Goal: Task Accomplishment & Management: Manage account settings

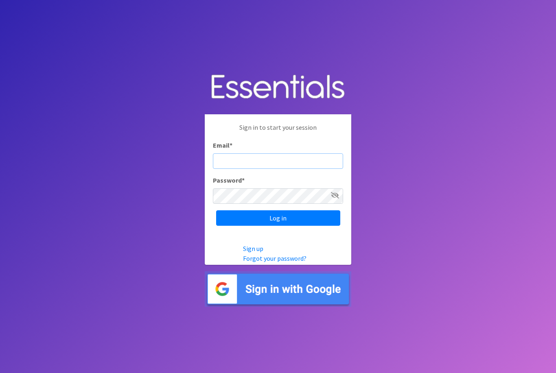
type input "diaperbank@jlcharleston.org"
click at [278, 226] on input "Log in" at bounding box center [278, 218] width 124 height 15
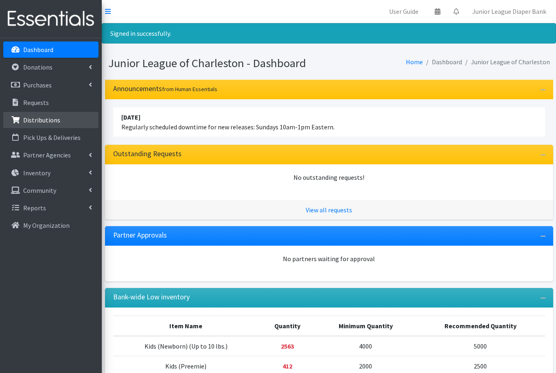
click at [44, 118] on p "Distributions" at bounding box center [41, 120] width 37 height 8
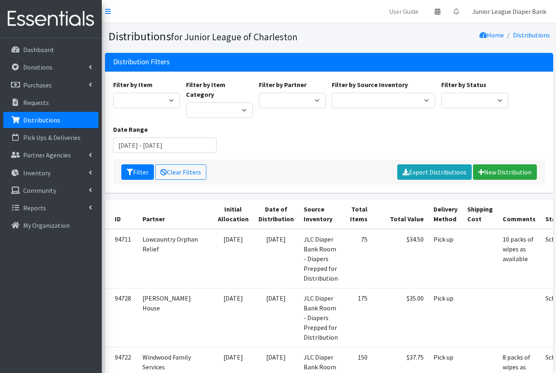
click at [502, 12] on link "Junior League Diaper Bank" at bounding box center [509, 11] width 87 height 16
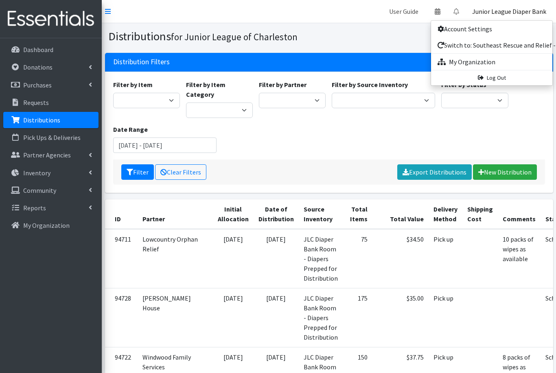
click at [406, 11] on link "User Guide" at bounding box center [404, 11] width 42 height 16
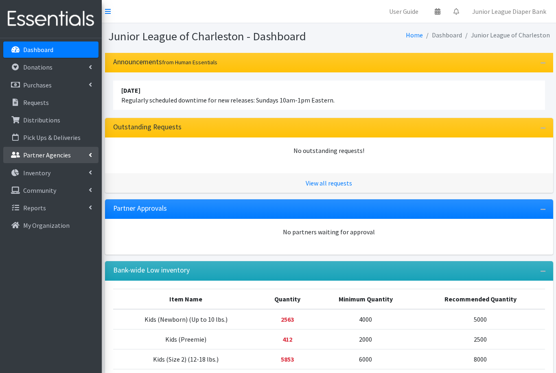
click at [58, 157] on p "Partner Agencies" at bounding box center [47, 155] width 48 height 8
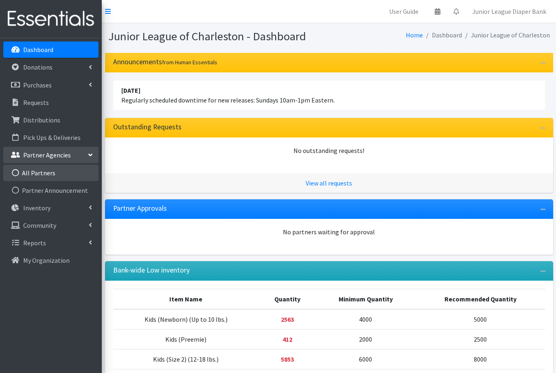
click at [35, 175] on link "All Partners" at bounding box center [50, 173] width 95 height 16
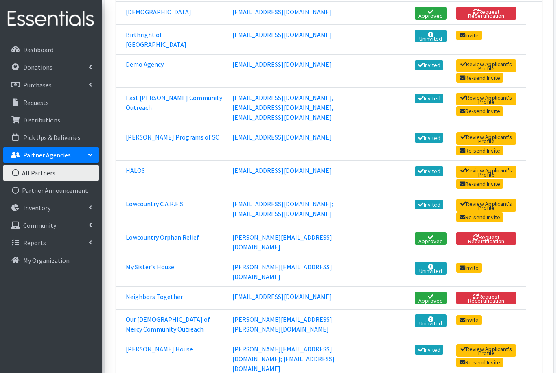
scroll to position [175, 0]
click at [143, 140] on link "[PERSON_NAME] Programs of SC" at bounding box center [172, 138] width 93 height 8
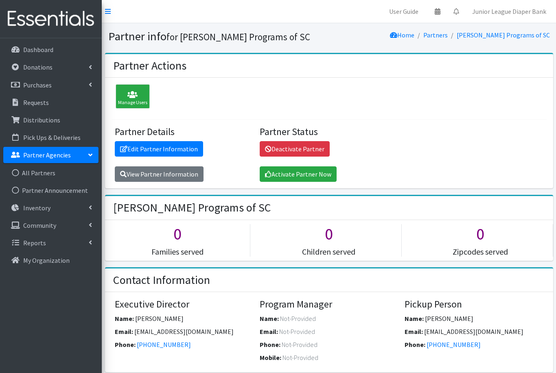
click at [44, 156] on p "Partner Agencies" at bounding box center [47, 155] width 48 height 8
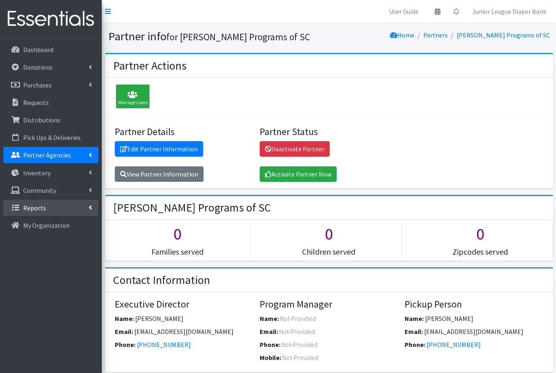
click at [68, 211] on link "Reports" at bounding box center [50, 208] width 95 height 16
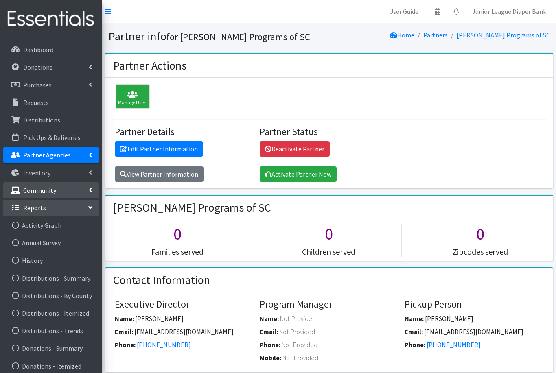
click at [84, 191] on link "Community" at bounding box center [50, 190] width 95 height 16
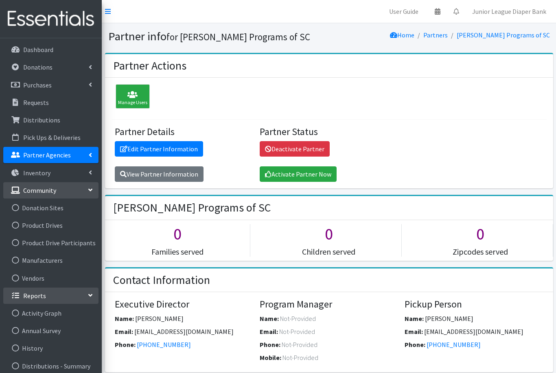
click at [92, 188] on link "Community" at bounding box center [50, 190] width 95 height 16
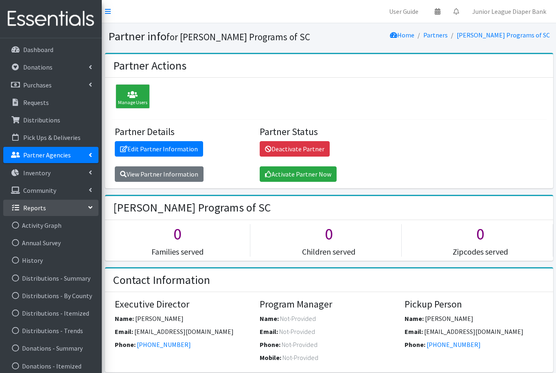
click at [90, 207] on icon at bounding box center [90, 207] width 7 height 3
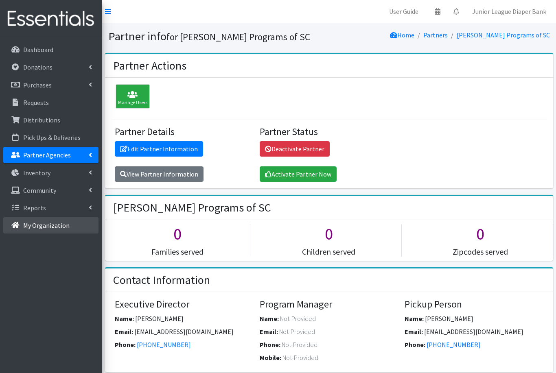
click at [50, 228] on p "My Organization" at bounding box center [46, 226] width 46 height 8
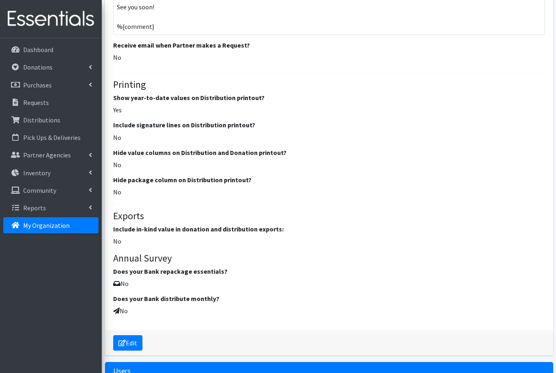
scroll to position [969, 0]
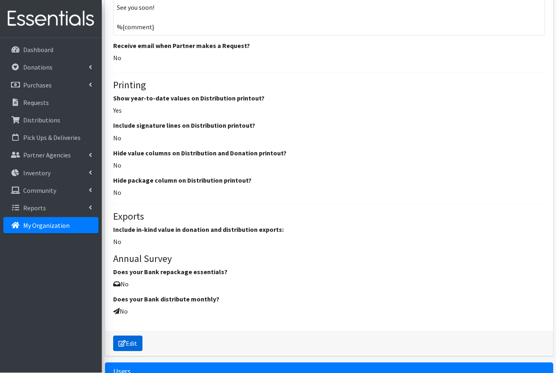
click at [136, 338] on link "Edit" at bounding box center [127, 343] width 29 height 15
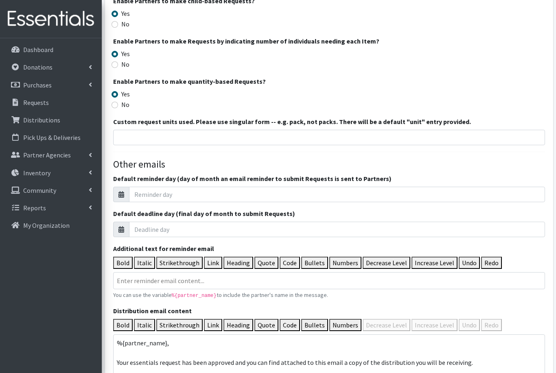
scroll to position [820, 0]
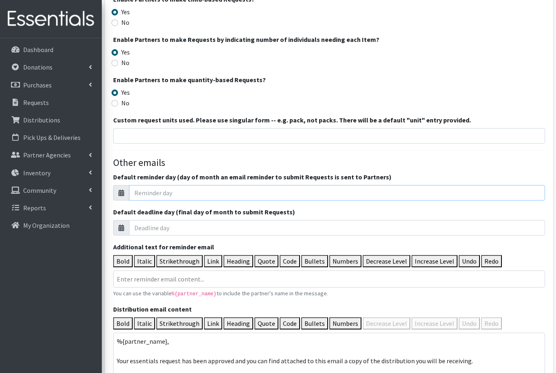
click at [143, 189] on input "Default reminder day (day of month an email reminder to submit Requests is sent…" at bounding box center [337, 192] width 416 height 15
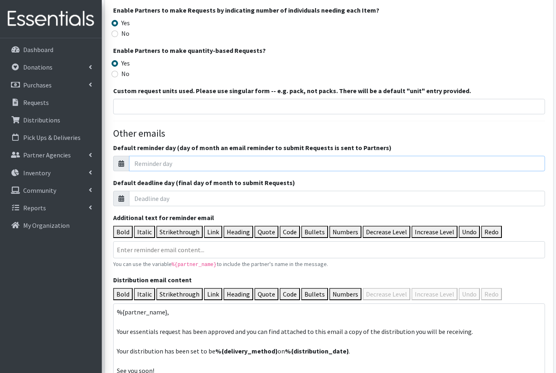
scroll to position [849, 0]
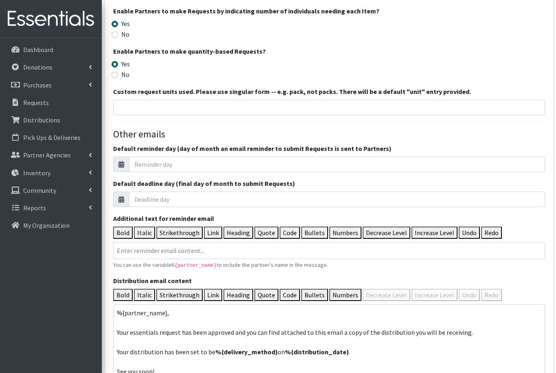
click at [124, 164] on icon at bounding box center [122, 164] width 6 height 7
click at [172, 160] on input "Default reminder day (day of month an email reminder to submit Requests is sent…" at bounding box center [337, 164] width 416 height 15
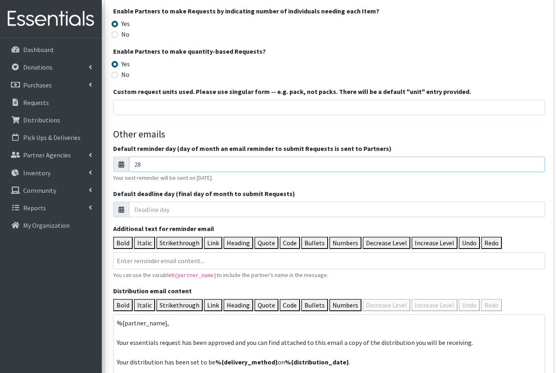
type input "2"
click at [121, 161] on icon at bounding box center [122, 164] width 6 height 7
click at [122, 162] on icon at bounding box center [122, 164] width 6 height 7
click at [238, 164] on input "Default reminder day (day of month an email reminder to submit Requests is sent…" at bounding box center [337, 164] width 416 height 15
click at [216, 205] on input "Default deadline day (final day of month to submit Requests)" at bounding box center [337, 209] width 416 height 15
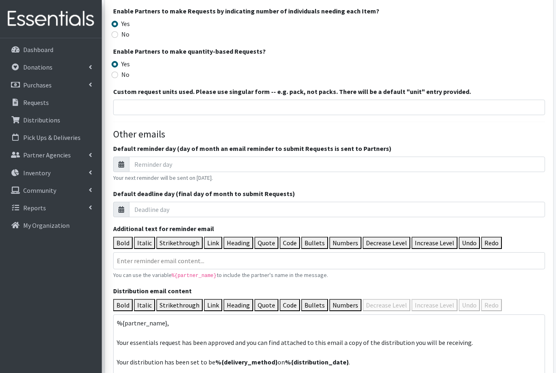
click at [206, 151] on label "Default reminder day (day of month an email reminder to submit Requests is sent…" at bounding box center [252, 149] width 279 height 10
click at [206, 157] on input "Default reminder day (day of month an email reminder to submit Requests is sent…" at bounding box center [337, 164] width 416 height 15
click at [398, 138] on div "Basic information Name * Junior League of Charleston NDBN membership ID 20040 -…" at bounding box center [329, 22] width 432 height 1563
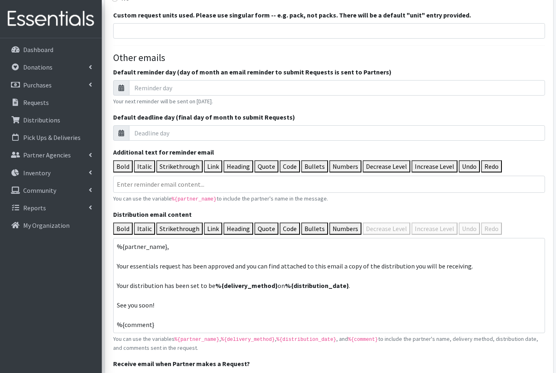
scroll to position [925, 0]
click at [157, 88] on input "Default reminder day (day of month an email reminder to submit Requests is sent…" at bounding box center [337, 88] width 416 height 15
click at [121, 85] on icon at bounding box center [122, 88] width 6 height 7
click at [124, 85] on icon at bounding box center [122, 88] width 6 height 7
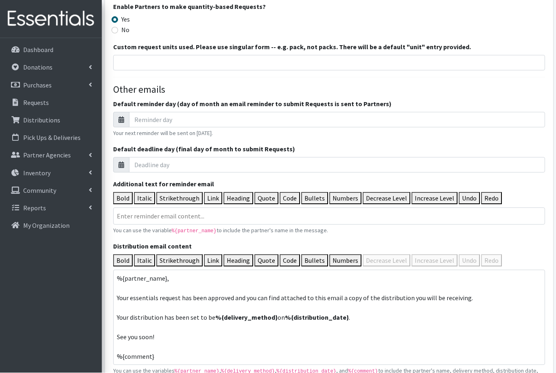
scroll to position [896, 0]
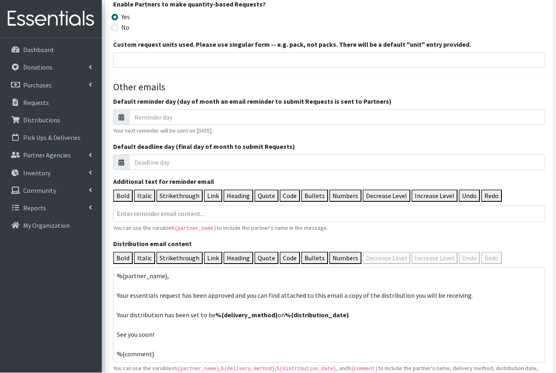
click at [280, 253] on button "Code" at bounding box center [290, 258] width 20 height 12
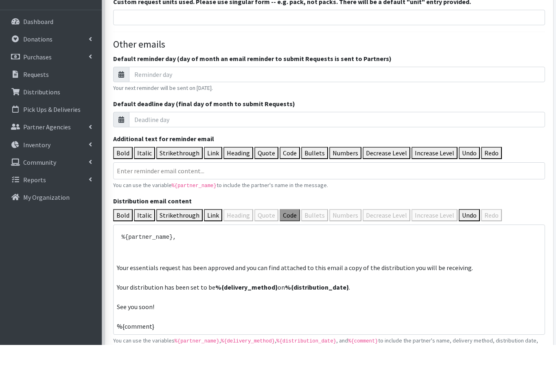
scroll to position [911, 0]
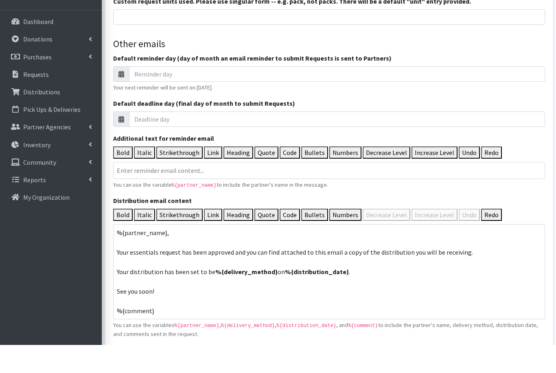
click at [259, 237] on button "Quote" at bounding box center [267, 243] width 24 height 12
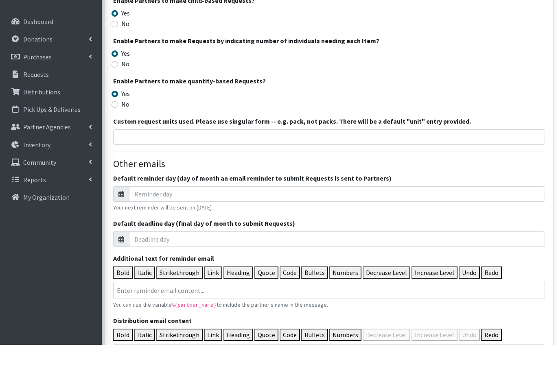
scroll to position [791, 0]
click at [178, 214] on input "Default reminder day (day of month an email reminder to submit Requests is sent…" at bounding box center [337, 221] width 416 height 15
type input "1"
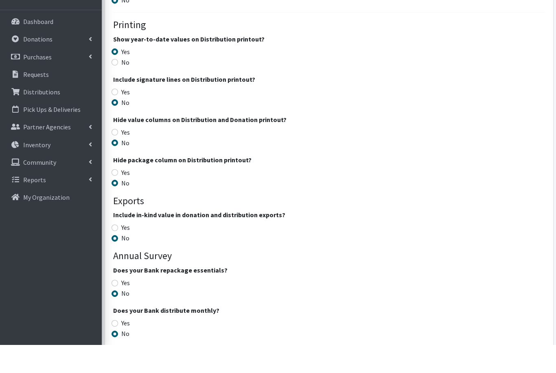
scroll to position [1349, 0]
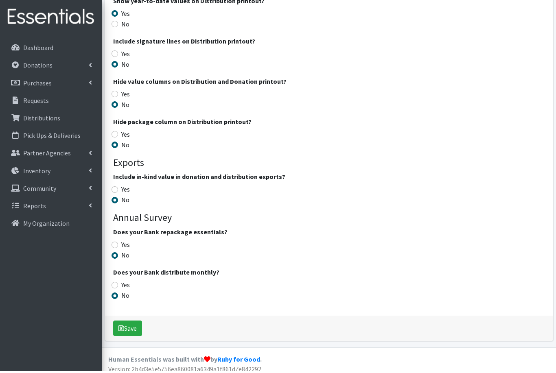
click at [446, 176] on legend "Include in-kind value in donation and distribution exports?" at bounding box center [329, 180] width 432 height 13
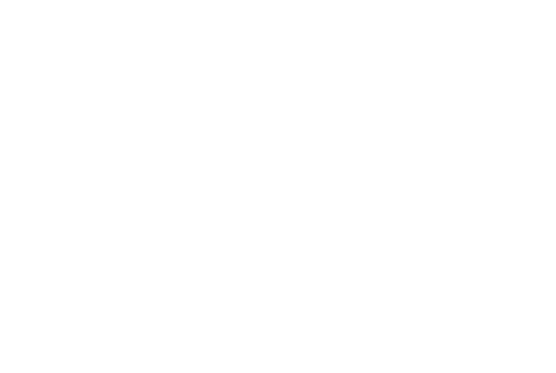
scroll to position [0, 0]
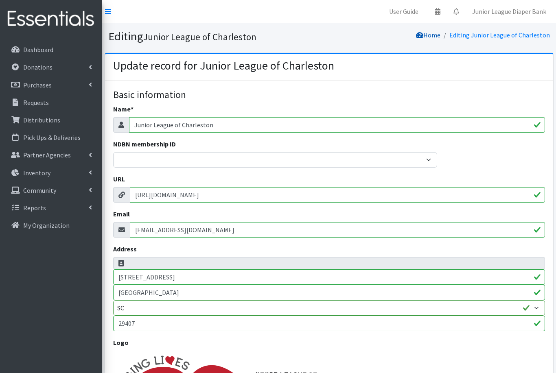
click at [437, 34] on link "Home" at bounding box center [428, 35] width 24 height 8
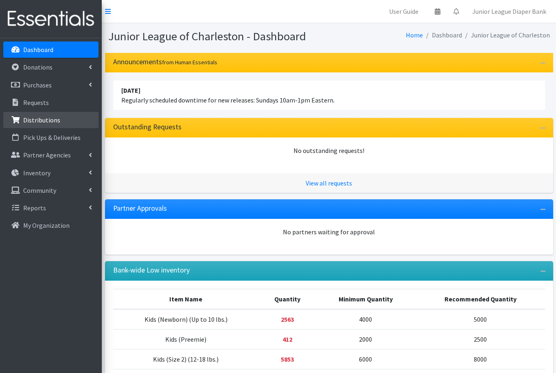
click at [48, 124] on p "Distributions" at bounding box center [41, 120] width 37 height 8
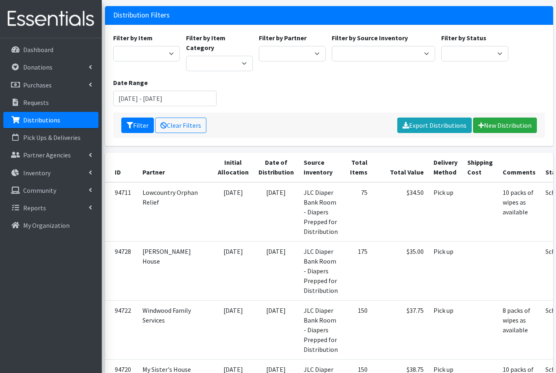
scroll to position [68, 0]
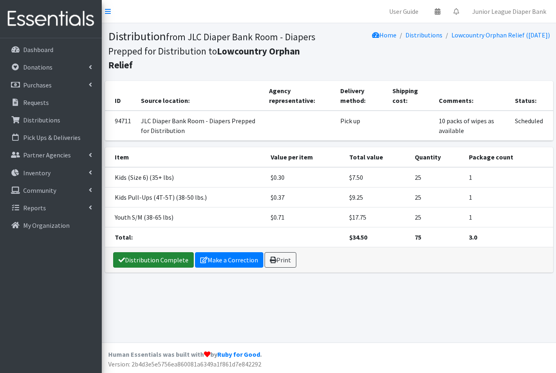
click at [155, 252] on link "Distribution Complete" at bounding box center [153, 259] width 81 height 15
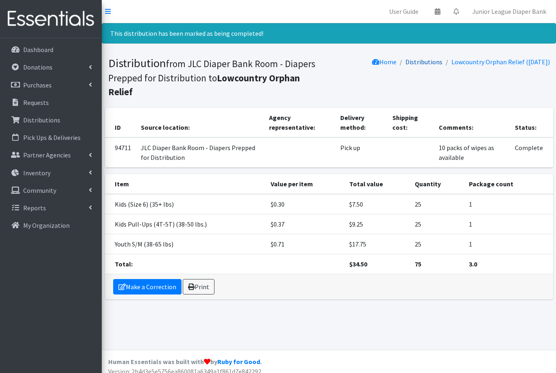
click at [416, 61] on link "Distributions" at bounding box center [424, 62] width 37 height 8
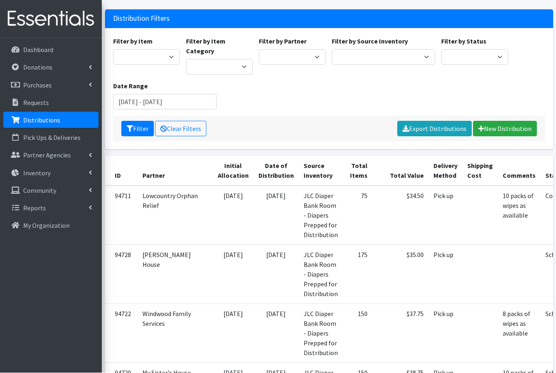
scroll to position [61, 0]
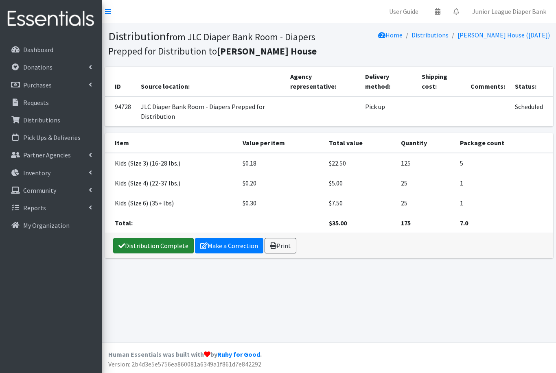
click at [150, 248] on link "Distribution Complete" at bounding box center [153, 245] width 81 height 15
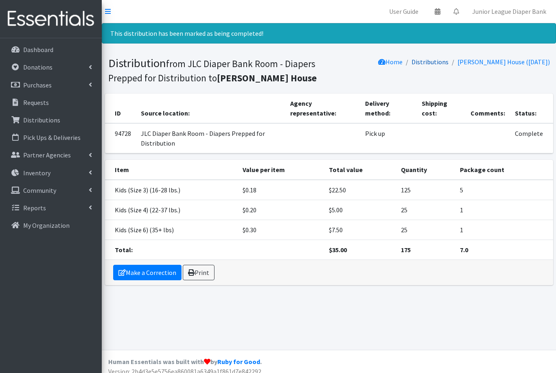
click at [418, 60] on link "Distributions" at bounding box center [430, 62] width 37 height 8
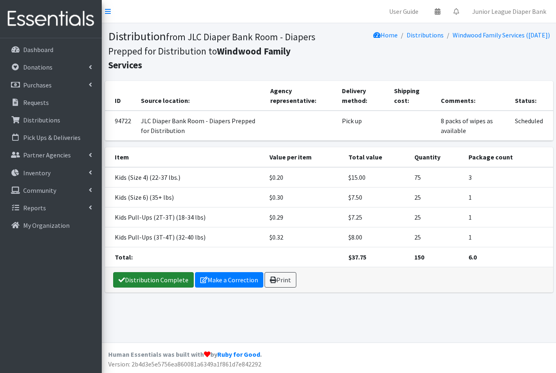
click at [138, 272] on link "Distribution Complete" at bounding box center [153, 279] width 81 height 15
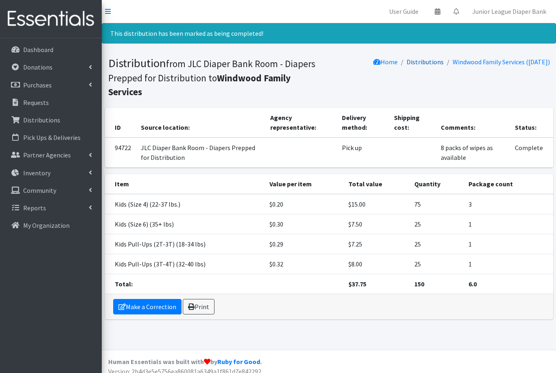
click at [418, 60] on link "Distributions" at bounding box center [425, 62] width 37 height 8
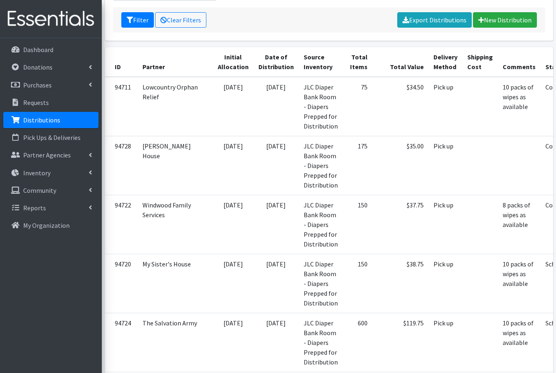
scroll to position [156, 0]
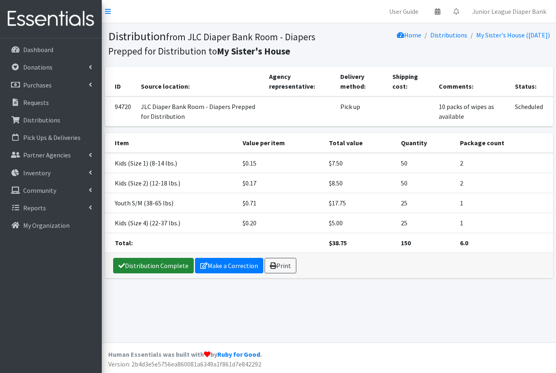
click at [141, 267] on link "Distribution Complete" at bounding box center [153, 265] width 81 height 15
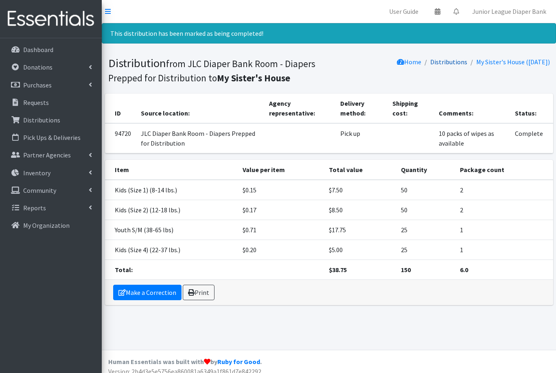
click at [443, 59] on link "Distributions" at bounding box center [448, 62] width 37 height 8
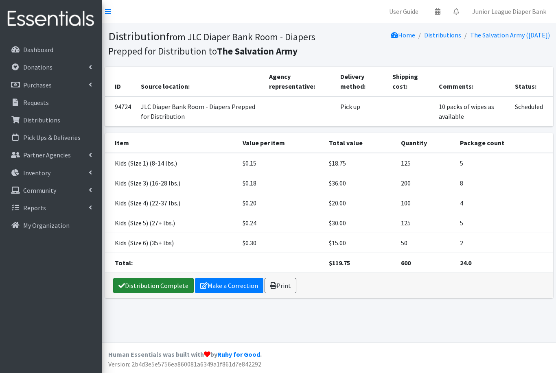
click at [159, 292] on link "Distribution Complete" at bounding box center [153, 285] width 81 height 15
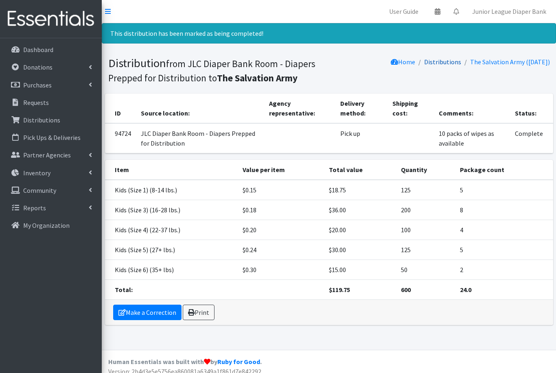
click at [437, 66] on link "Distributions" at bounding box center [442, 62] width 37 height 8
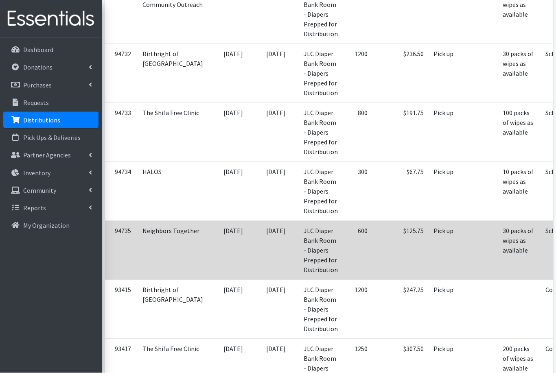
scroll to position [717, 0]
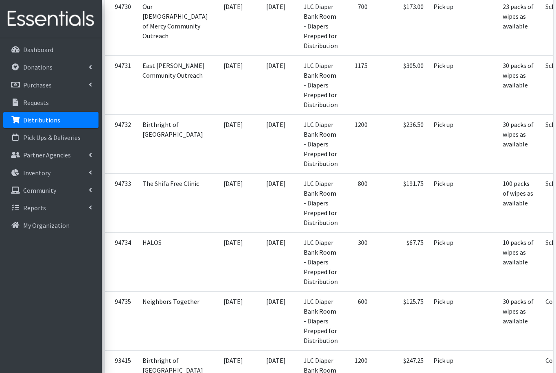
scroll to position [648, 0]
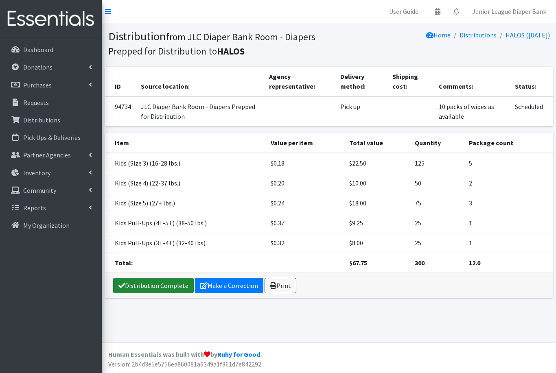
click at [163, 286] on link "Distribution Complete" at bounding box center [153, 285] width 81 height 15
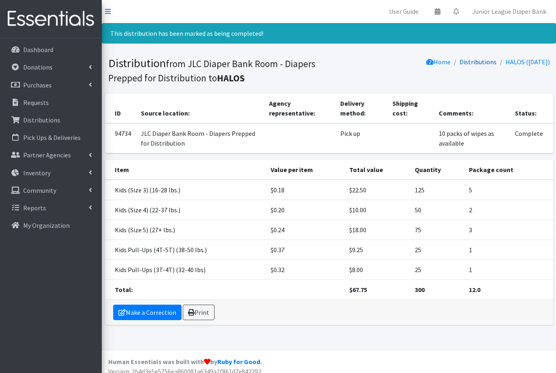
click at [471, 61] on link "Distributions" at bounding box center [478, 62] width 37 height 8
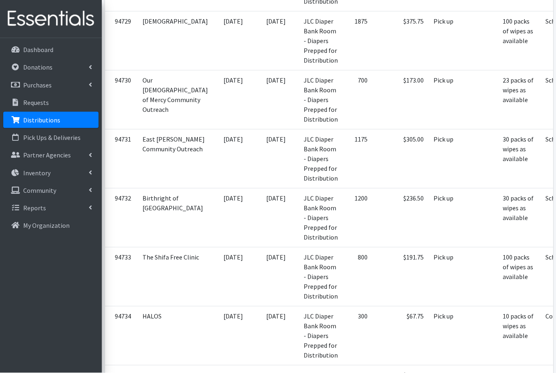
scroll to position [573, 0]
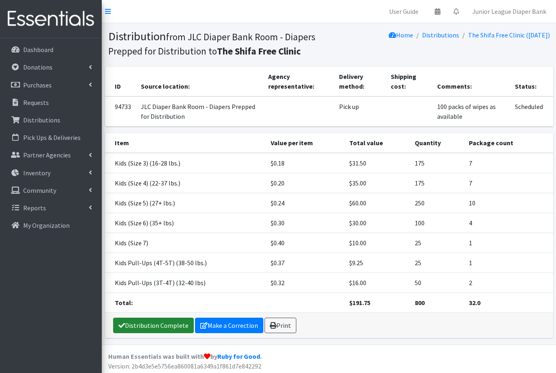
click at [164, 329] on link "Distribution Complete" at bounding box center [153, 325] width 81 height 15
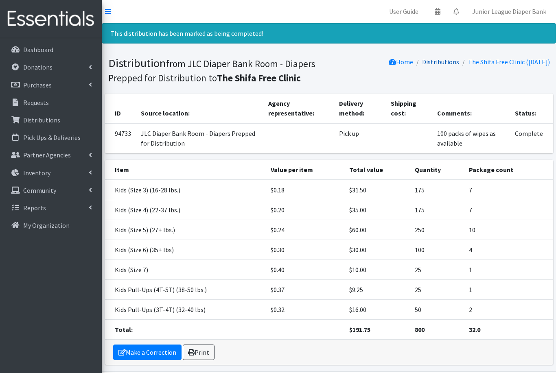
click at [439, 64] on link "Distributions" at bounding box center [440, 62] width 37 height 8
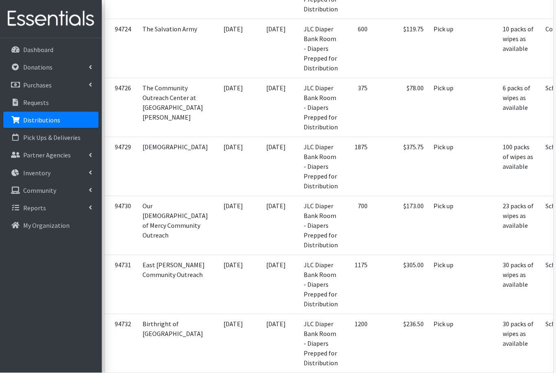
scroll to position [447, 0]
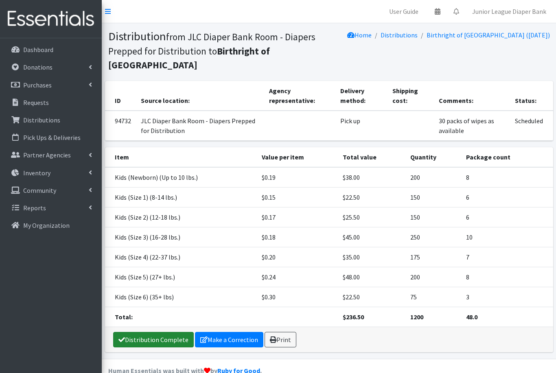
click at [159, 332] on link "Distribution Complete" at bounding box center [153, 339] width 81 height 15
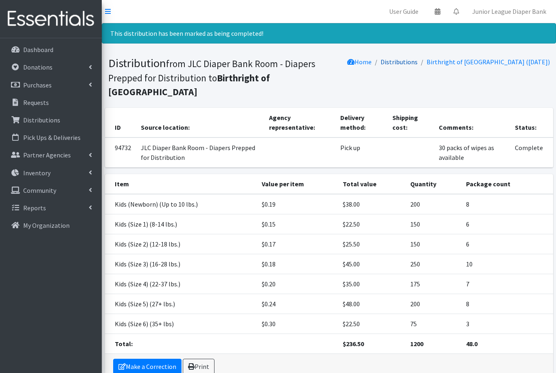
click at [418, 61] on link "Distributions" at bounding box center [399, 62] width 37 height 8
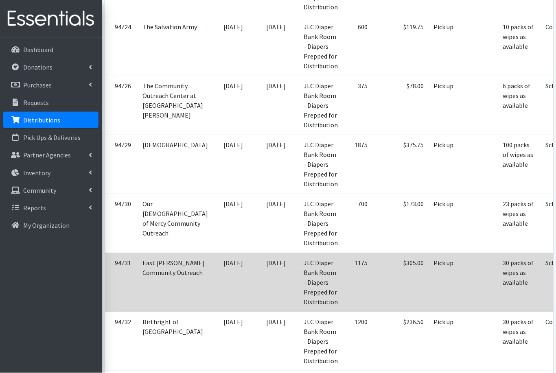
scroll to position [449, 0]
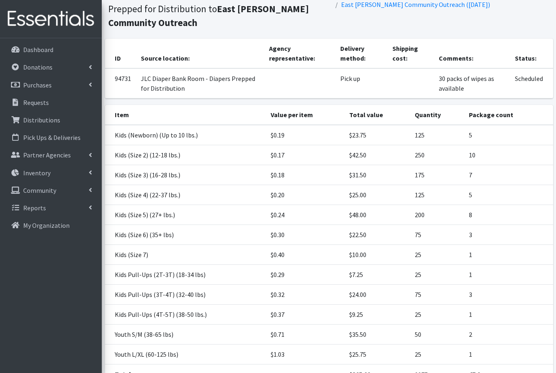
scroll to position [89, 0]
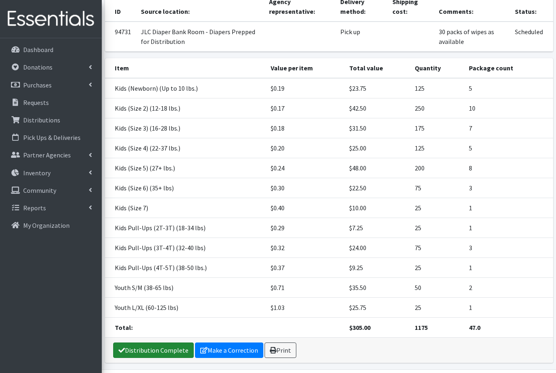
click at [155, 354] on link "Distribution Complete" at bounding box center [153, 350] width 81 height 15
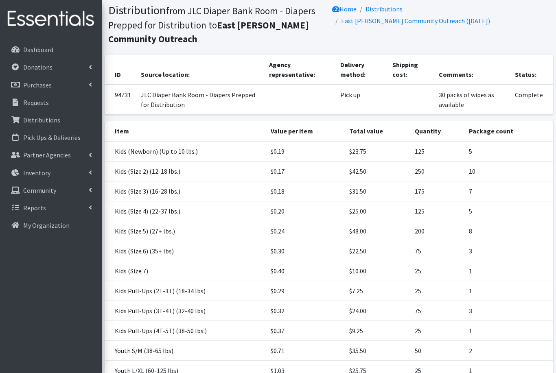
scroll to position [0, 0]
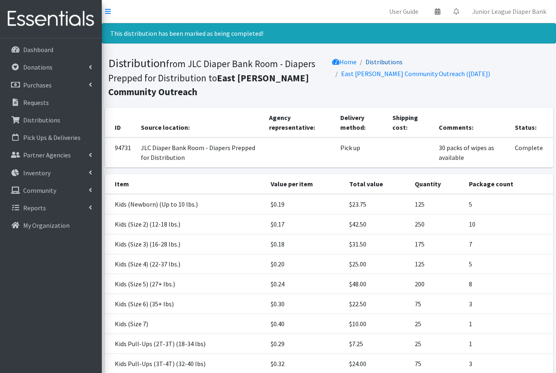
click at [399, 65] on link "Distributions" at bounding box center [384, 62] width 37 height 8
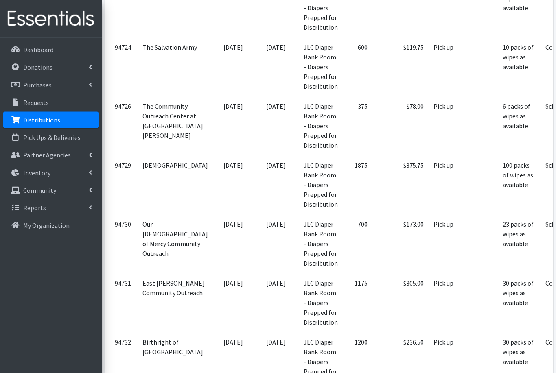
scroll to position [464, 0]
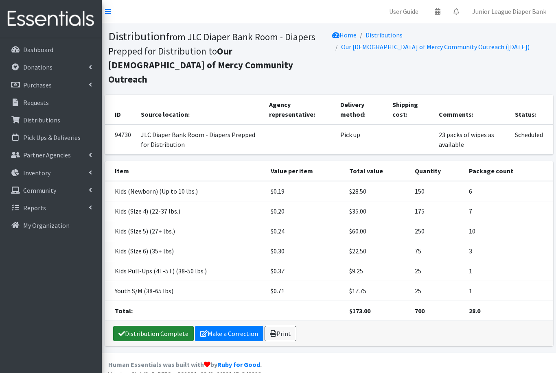
click at [156, 326] on link "Distribution Complete" at bounding box center [153, 333] width 81 height 15
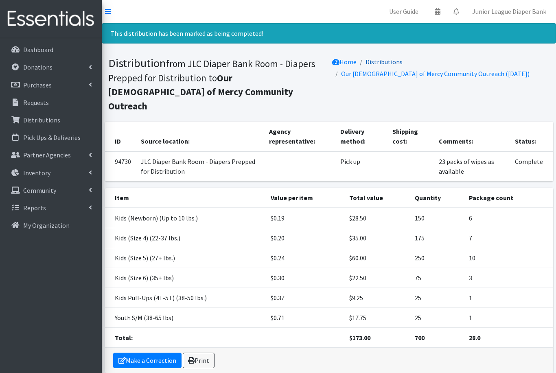
click at [383, 60] on link "Distributions" at bounding box center [384, 62] width 37 height 8
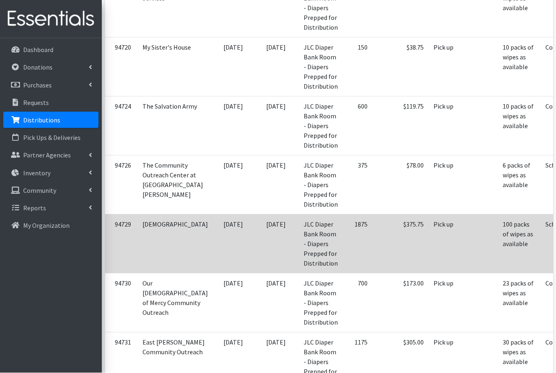
scroll to position [369, 0]
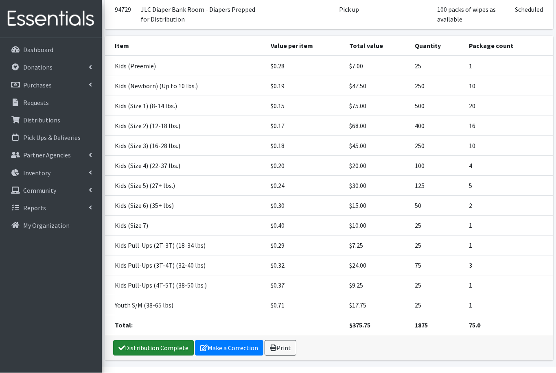
click at [154, 356] on link "Distribution Complete" at bounding box center [153, 348] width 81 height 15
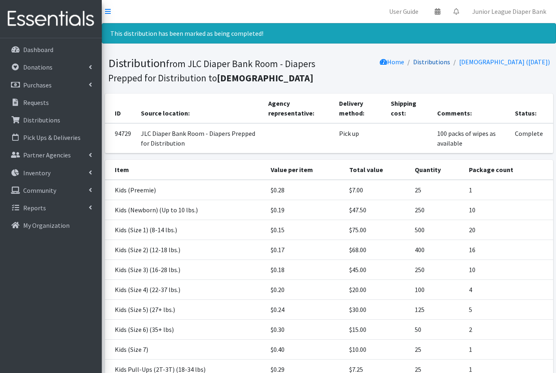
click at [413, 65] on link "Distributions" at bounding box center [431, 62] width 37 height 8
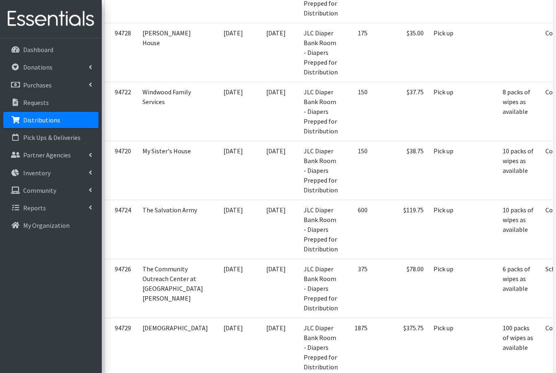
scroll to position [268, 0]
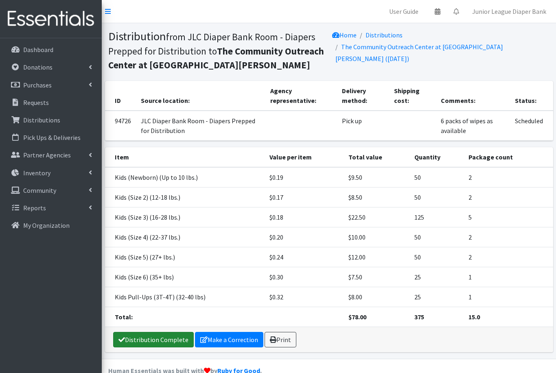
click at [157, 335] on link "Distribution Complete" at bounding box center [153, 339] width 81 height 15
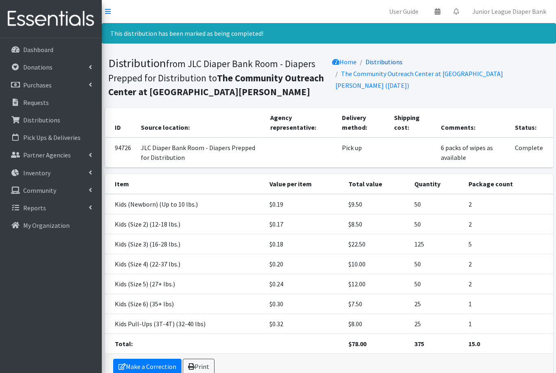
click at [384, 59] on link "Distributions" at bounding box center [384, 62] width 37 height 8
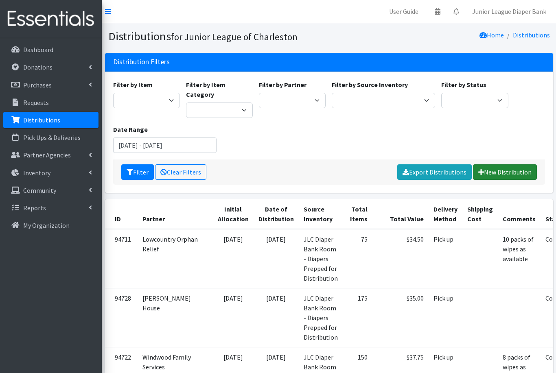
click at [507, 165] on link "New Distribution" at bounding box center [505, 172] width 64 height 15
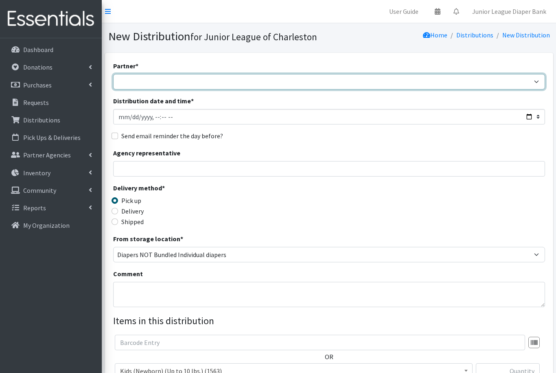
click at [437, 84] on select "[DEMOGRAPHIC_DATA] Birthright of Charleston Demo Agency East [PERSON_NAME] Comm…" at bounding box center [329, 81] width 432 height 15
select select "4940"
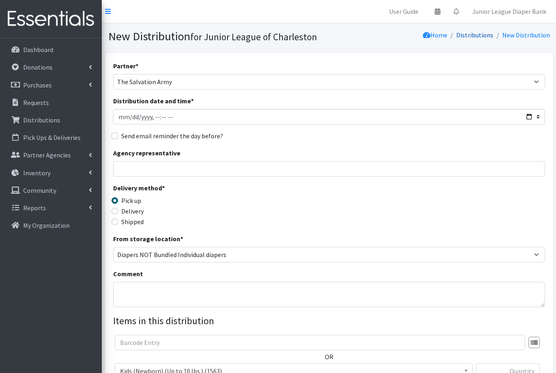
click at [481, 35] on link "Distributions" at bounding box center [475, 35] width 37 height 8
